Goal: Information Seeking & Learning: Check status

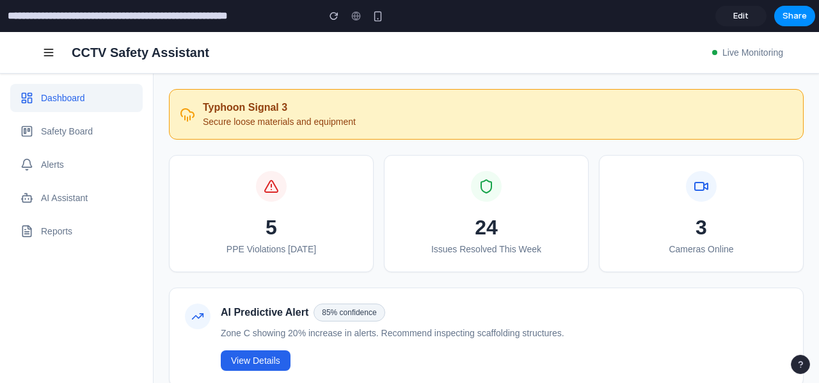
click at [106, 129] on button "Safety Board" at bounding box center [76, 131] width 132 height 28
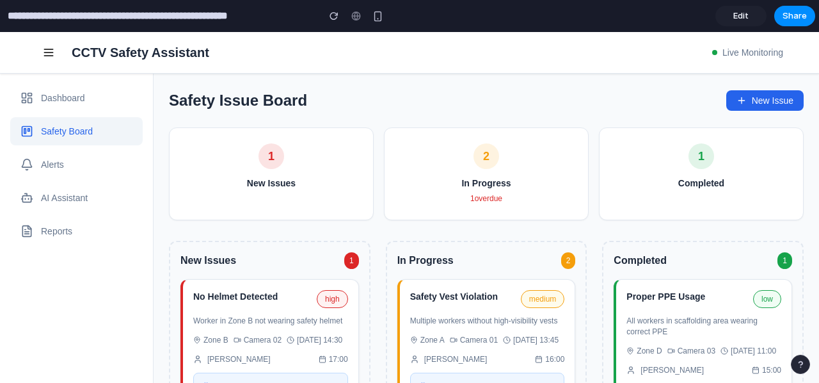
click at [73, 159] on button "Alerts" at bounding box center [76, 164] width 132 height 28
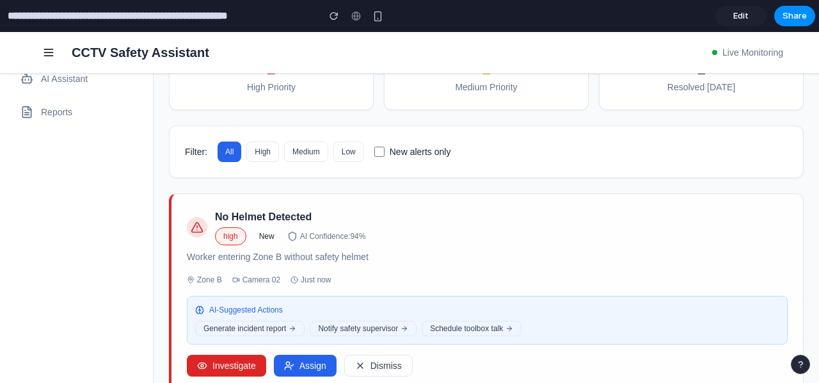
scroll to position [46, 0]
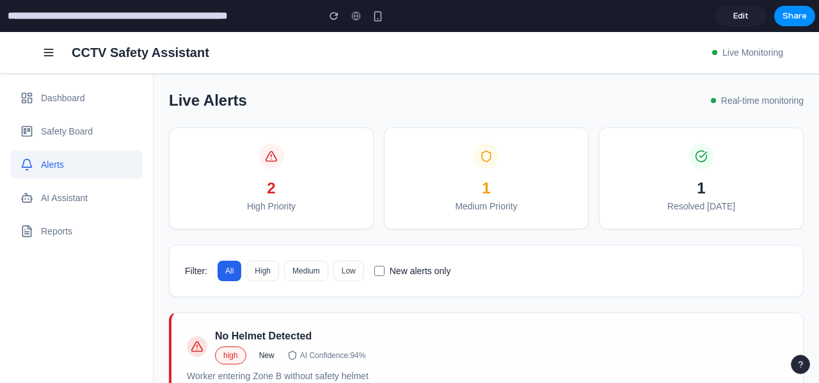
click at [74, 200] on button "AI Assistant" at bounding box center [76, 198] width 132 height 28
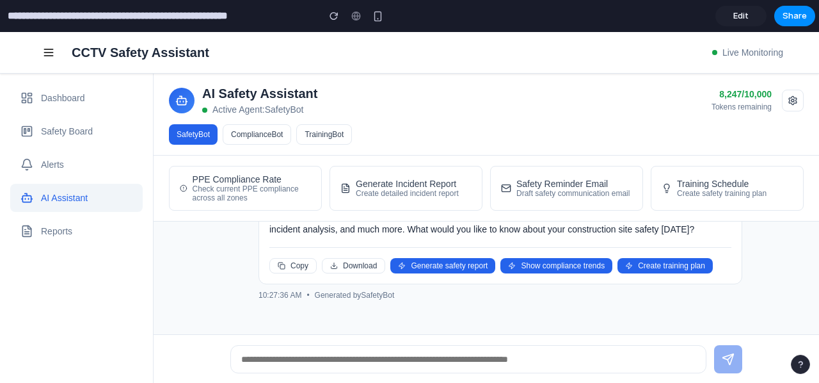
scroll to position [6, 0]
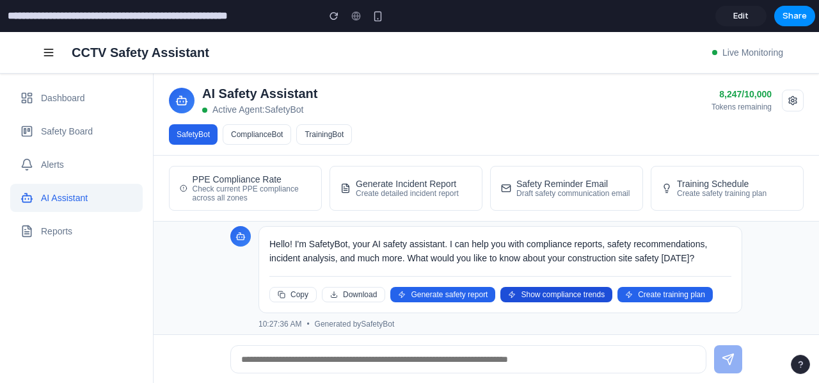
click at [564, 290] on button "Show compliance trends" at bounding box center [556, 294] width 112 height 15
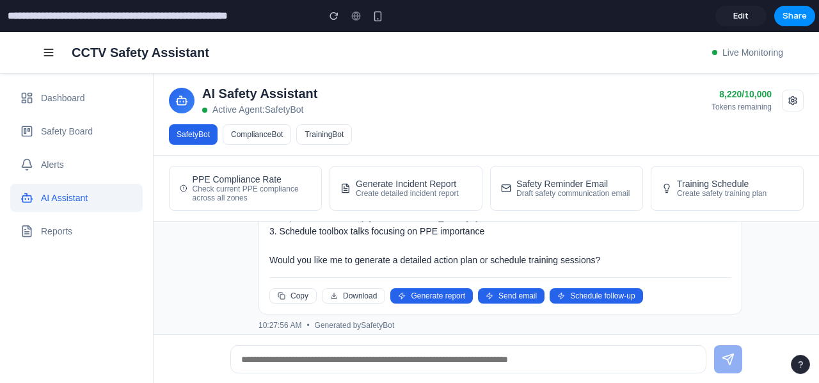
scroll to position [453, 0]
click at [95, 233] on button "Reports" at bounding box center [76, 231] width 132 height 28
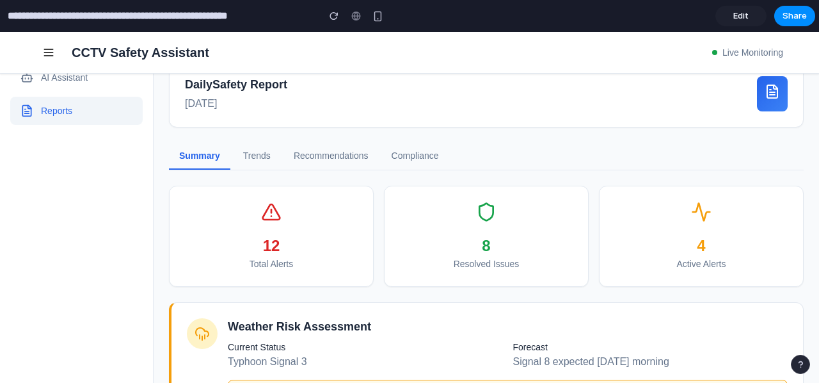
scroll to position [0, 0]
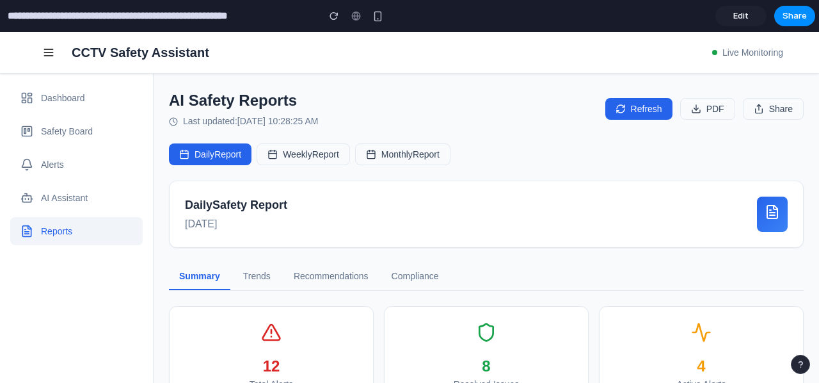
click at [263, 272] on button "Trends" at bounding box center [257, 276] width 48 height 27
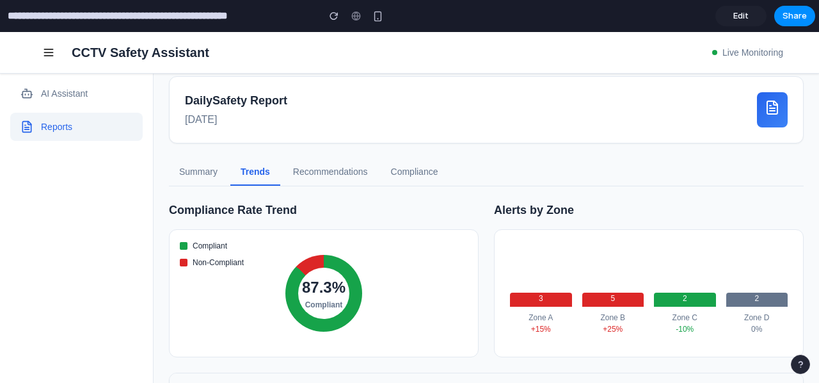
scroll to position [192, 0]
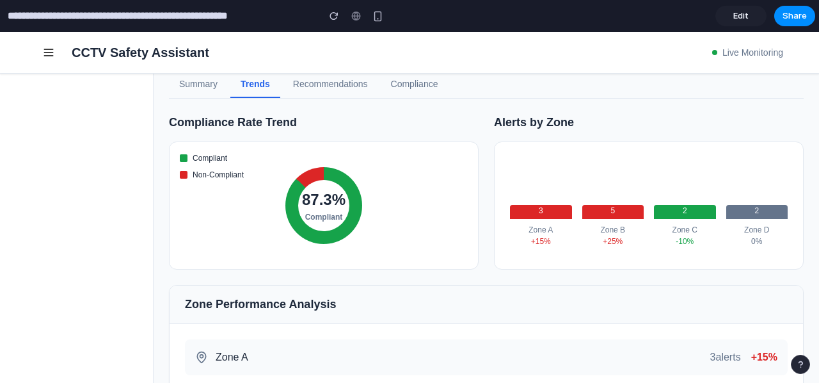
click at [313, 82] on button "Recommendations" at bounding box center [330, 84] width 95 height 27
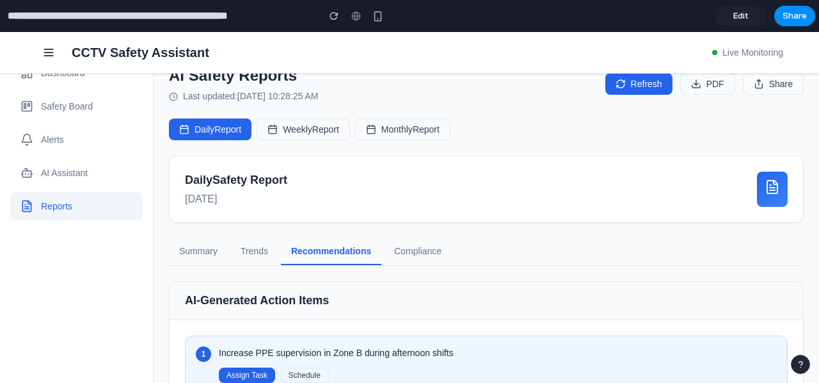
scroll to position [0, 0]
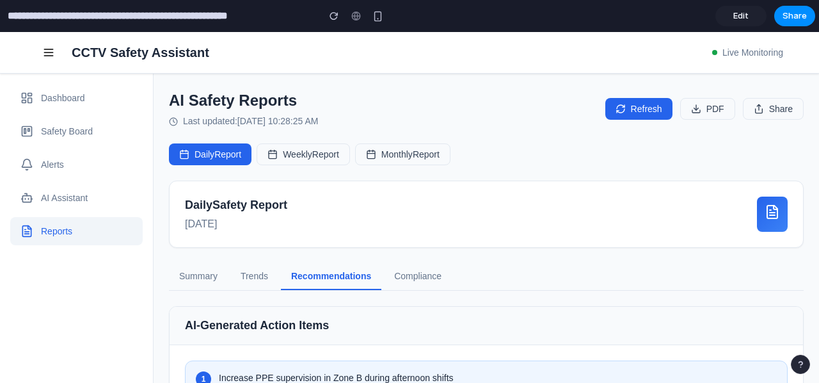
click at [421, 274] on button "Compliance" at bounding box center [418, 276] width 68 height 27
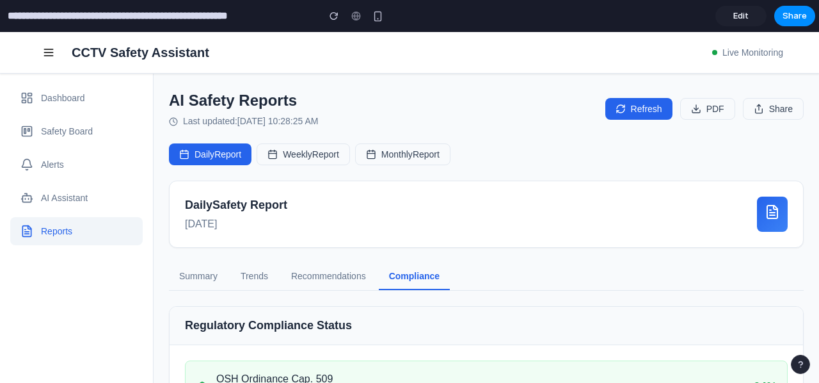
click at [312, 159] on button "Weekly Report" at bounding box center [302, 154] width 93 height 22
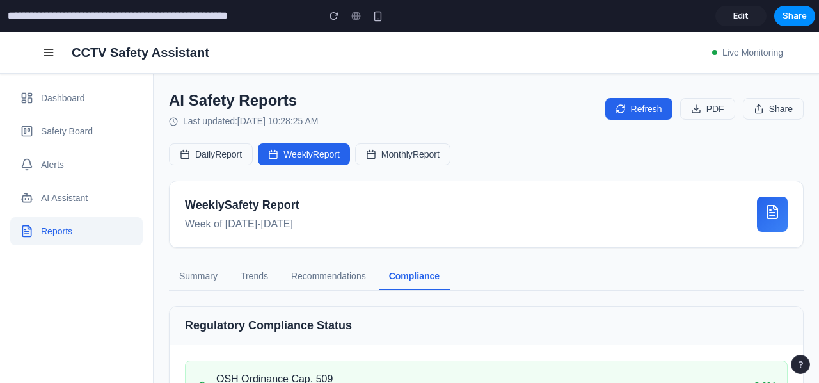
click at [212, 148] on button "Daily Report" at bounding box center [211, 154] width 84 height 22
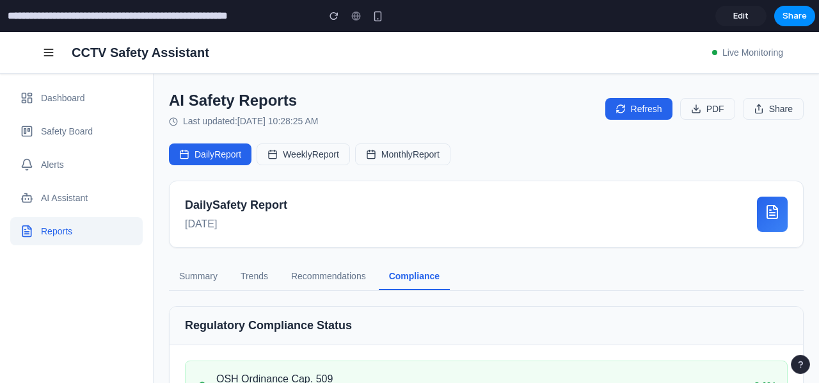
click at [769, 213] on icon at bounding box center [771, 211] width 15 height 15
click at [766, 209] on icon at bounding box center [771, 211] width 15 height 15
click at [624, 100] on button "Refresh" at bounding box center [638, 109] width 67 height 22
click at [82, 99] on button "Dashboard" at bounding box center [76, 98] width 132 height 28
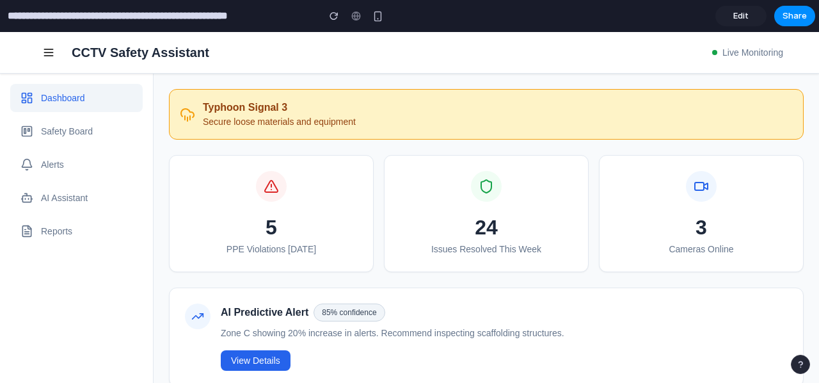
click at [91, 166] on button "Alerts" at bounding box center [76, 164] width 132 height 28
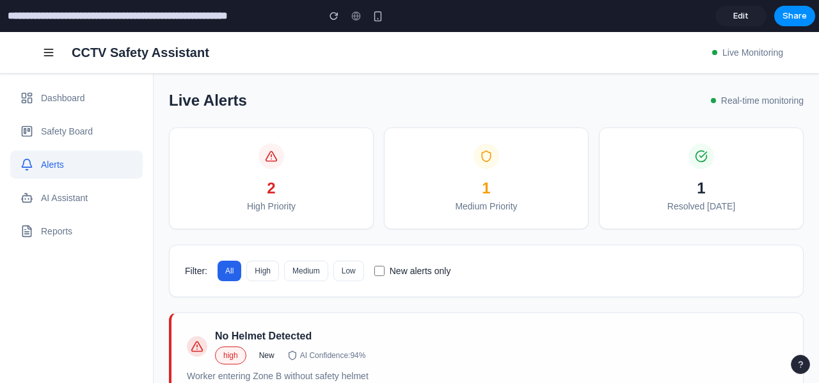
click at [109, 92] on button "Dashboard" at bounding box center [76, 98] width 132 height 28
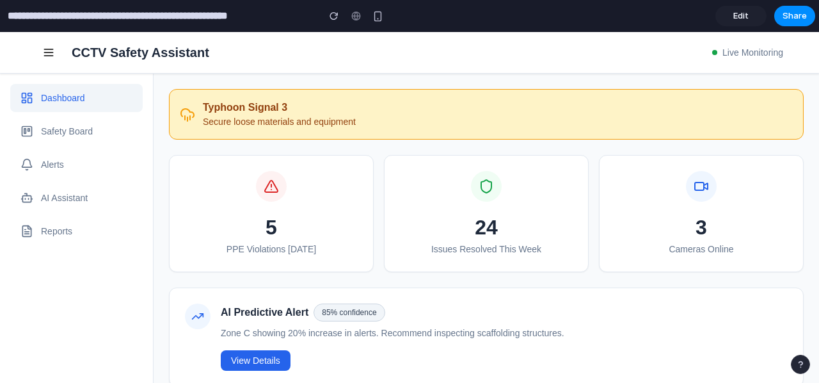
click at [78, 166] on button "Alerts" at bounding box center [76, 164] width 132 height 28
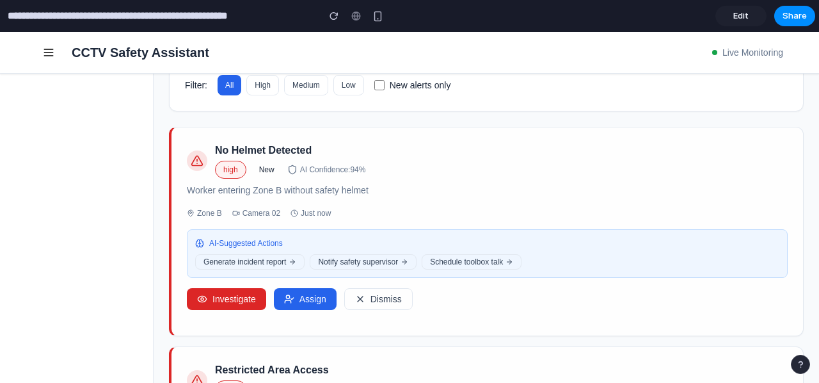
scroll to position [183, 0]
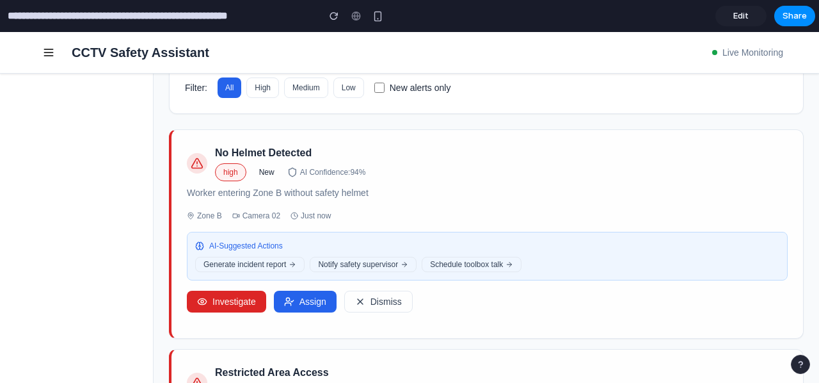
click at [232, 286] on div "No Helmet Detected high New AI Confidence: 94 % Worker entering Zone B without …" at bounding box center [487, 228] width 601 height 167
click at [232, 295] on button "Investigate" at bounding box center [226, 301] width 79 height 22
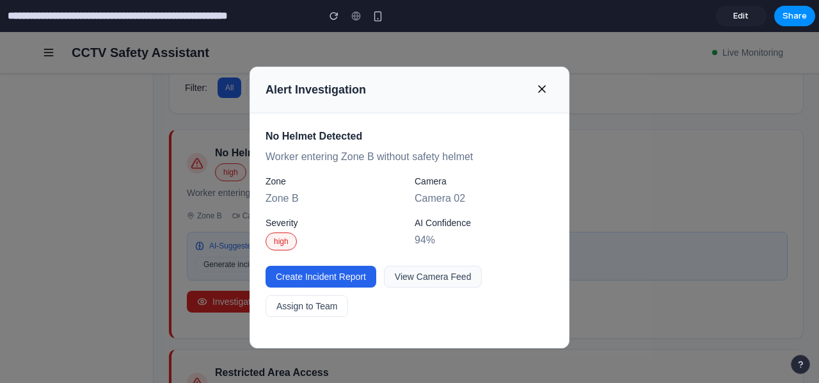
click at [456, 274] on button "View Camera Feed" at bounding box center [433, 276] width 99 height 22
click at [539, 88] on icon at bounding box center [542, 89] width 6 height 6
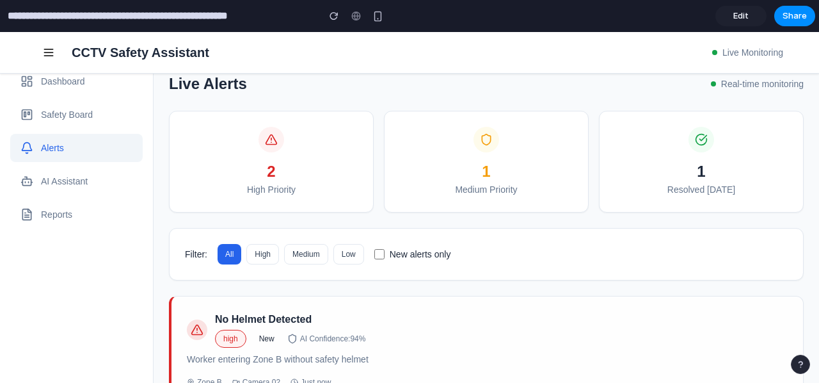
scroll to position [0, 0]
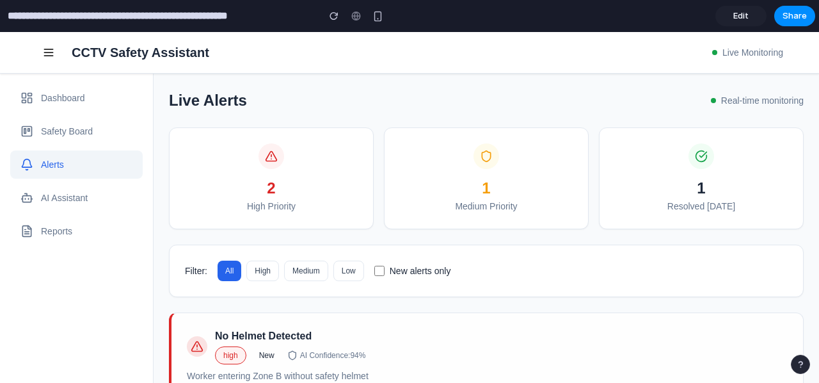
click at [79, 101] on button "Dashboard" at bounding box center [76, 98] width 132 height 28
